Goal: Use online tool/utility

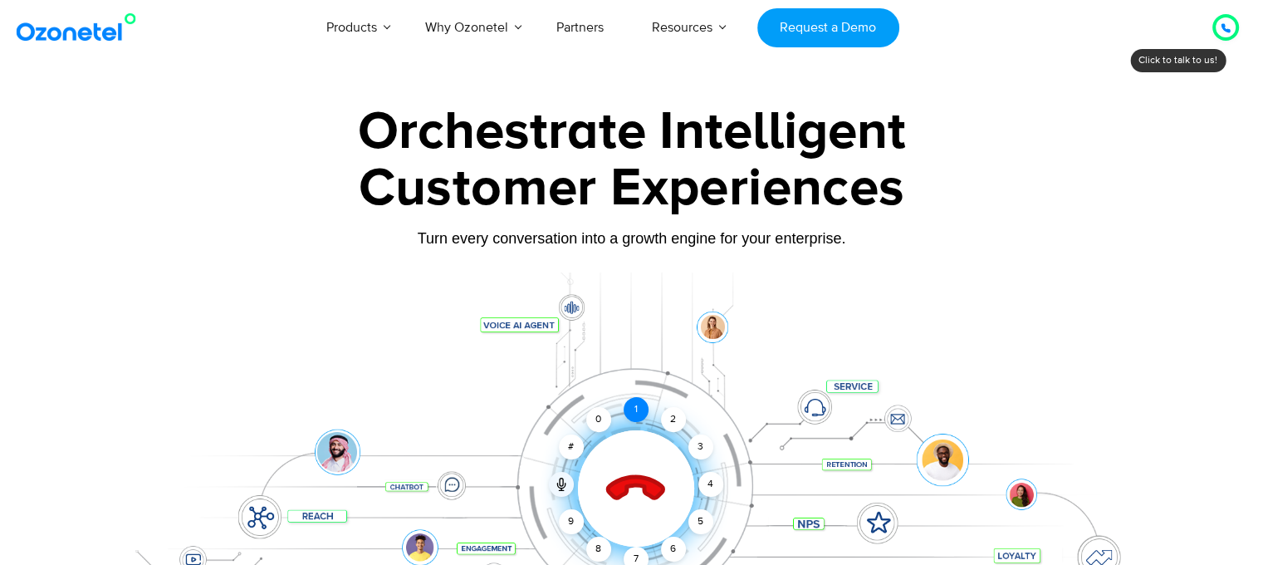
click at [628, 403] on div "1" at bounding box center [636, 409] width 25 height 25
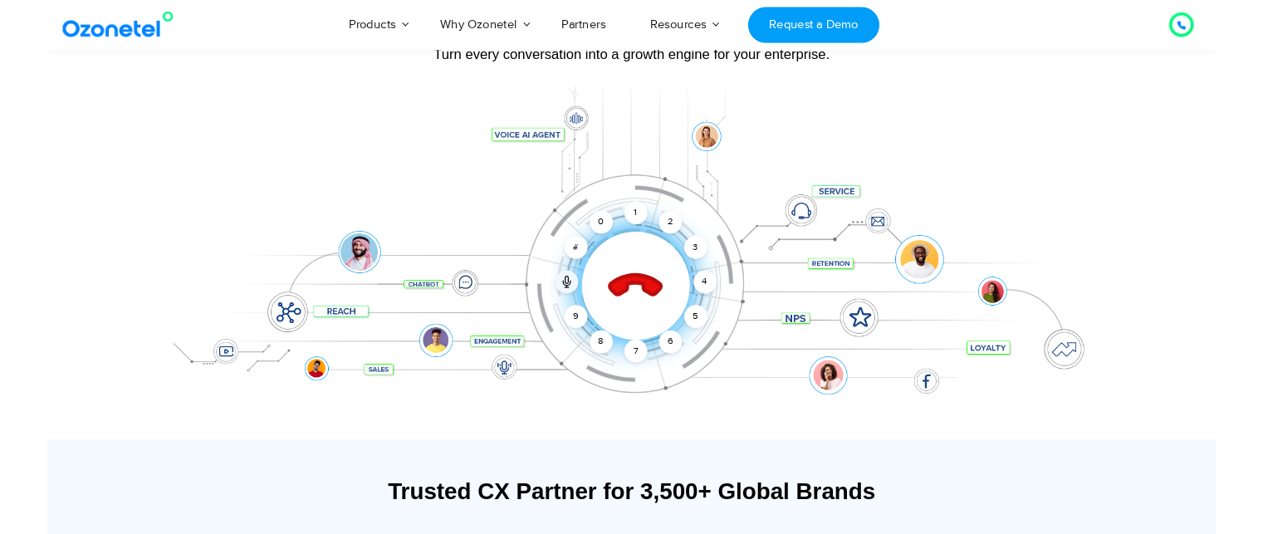
scroll to position [181, 0]
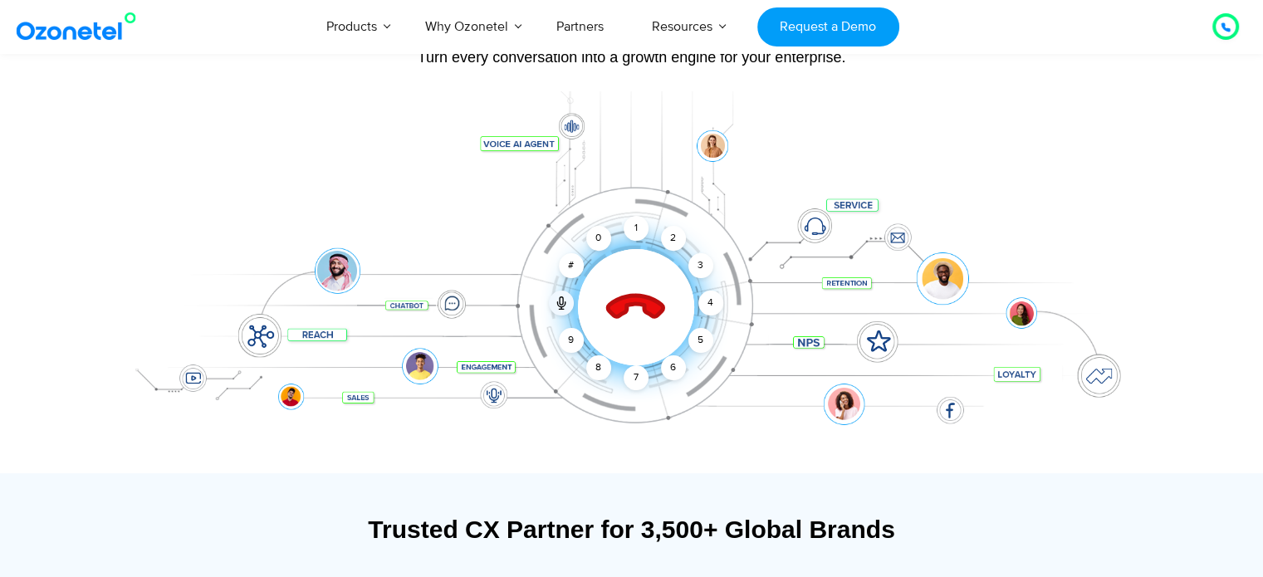
click at [417, 135] on div "Click to end call Call connected 1 2 3 4 5 6 7 8 9 # 0" at bounding box center [632, 274] width 1038 height 282
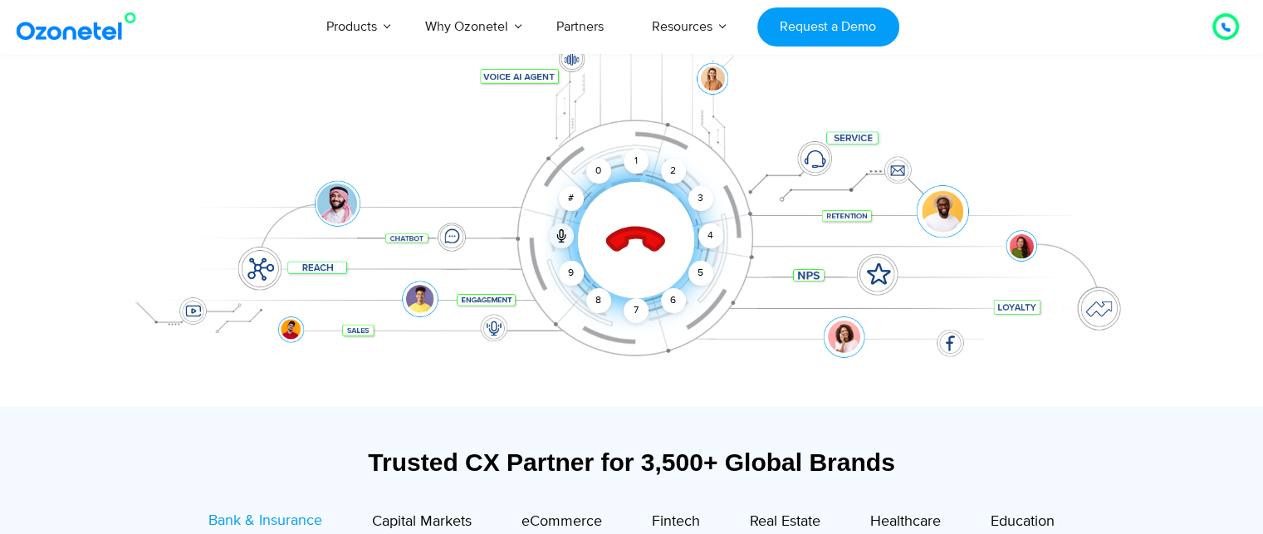
scroll to position [247, 0]
click at [1085, 120] on div "Click to end call Call connected 1 2 3 4 5 6 7 8 9 # 0" at bounding box center [632, 207] width 1038 height 282
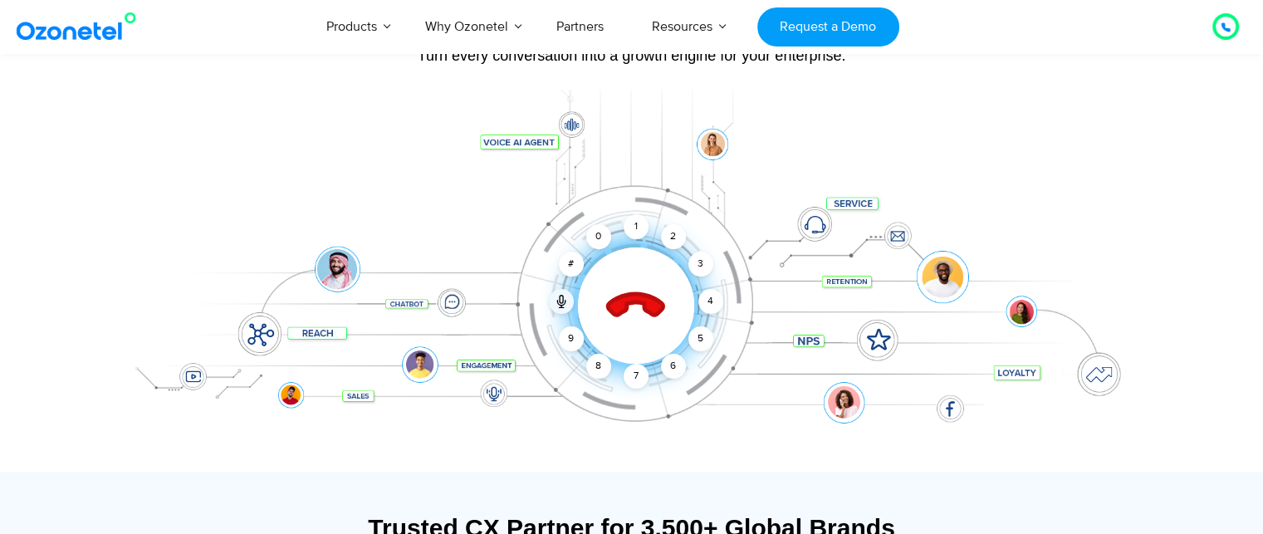
scroll to position [184, 0]
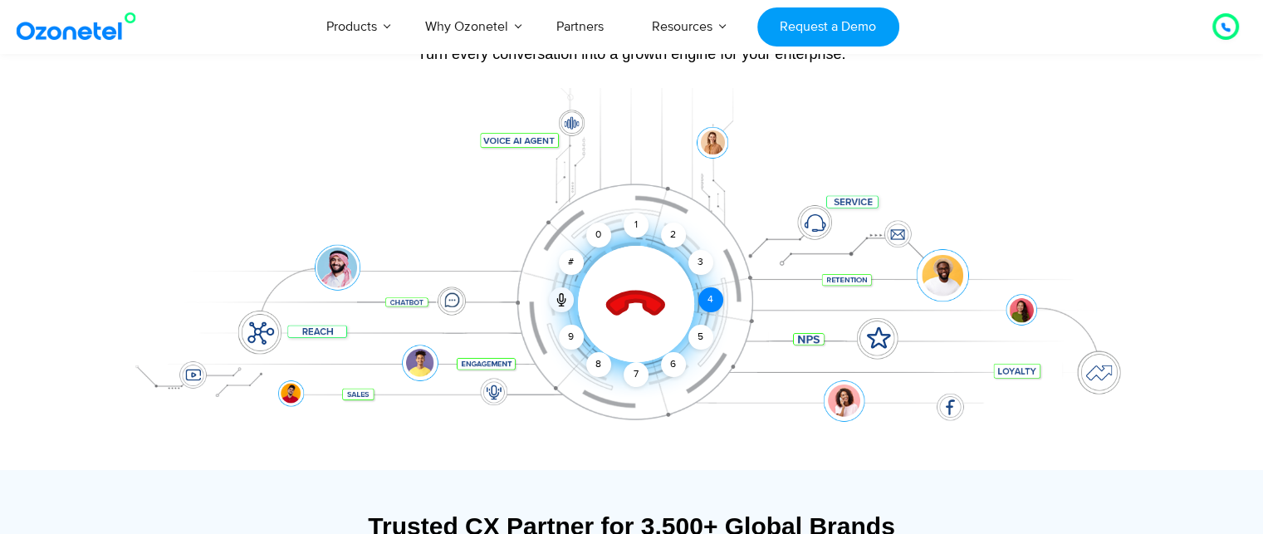
click at [712, 301] on div "4" at bounding box center [710, 299] width 25 height 25
